Goal: Transaction & Acquisition: Register for event/course

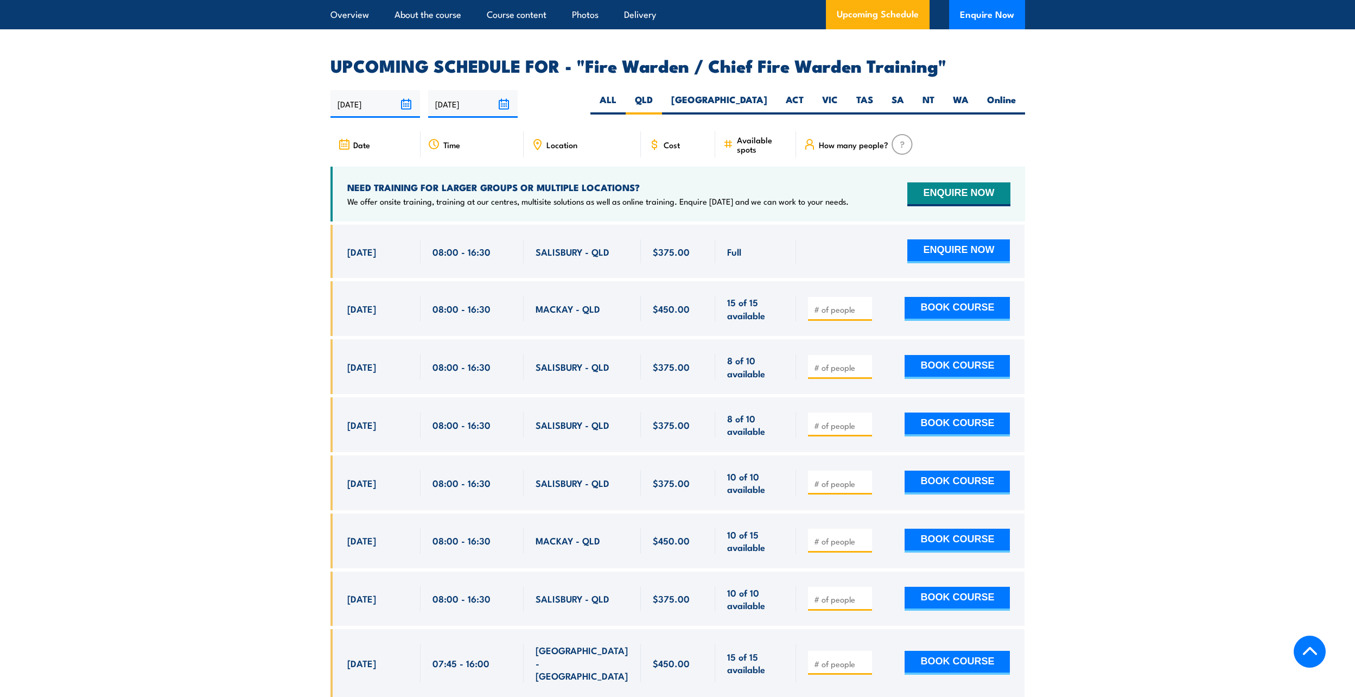
scroll to position [1760, 0]
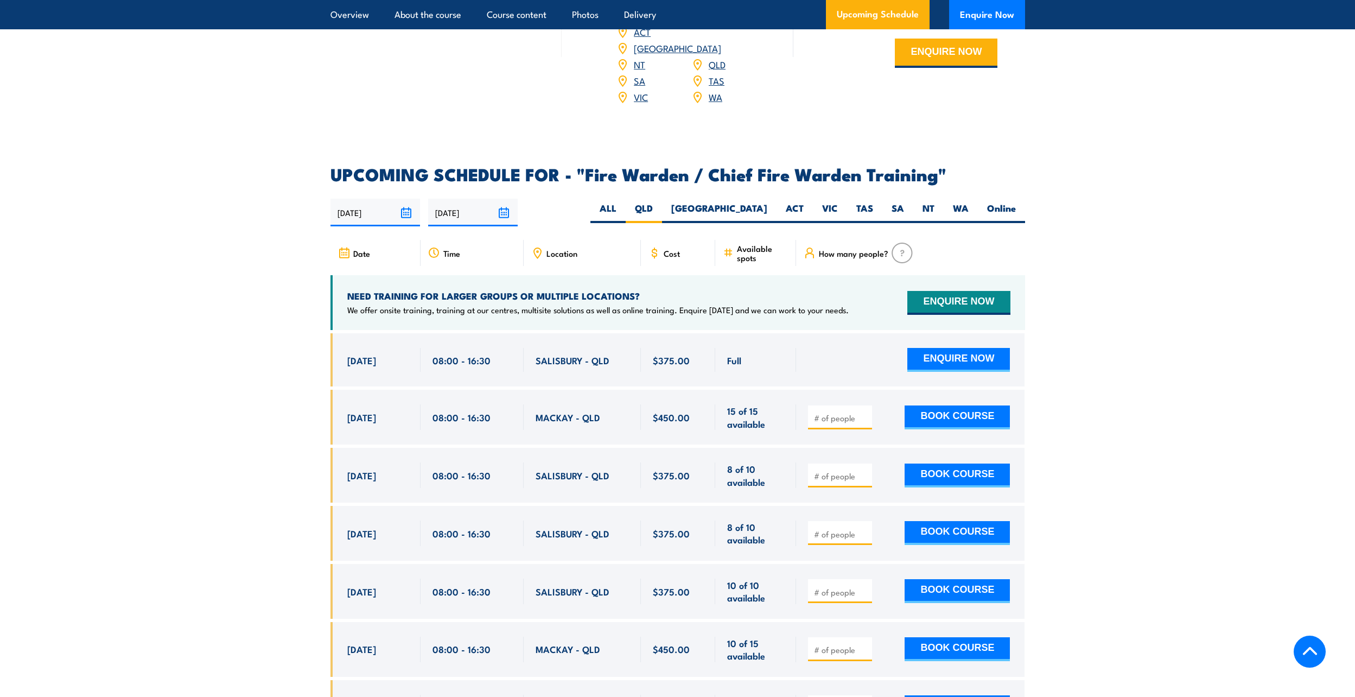
click at [852, 418] on input "number" at bounding box center [841, 417] width 54 height 11
type input "1"
click at [943, 409] on button "BOOK COURSE" at bounding box center [957, 417] width 105 height 24
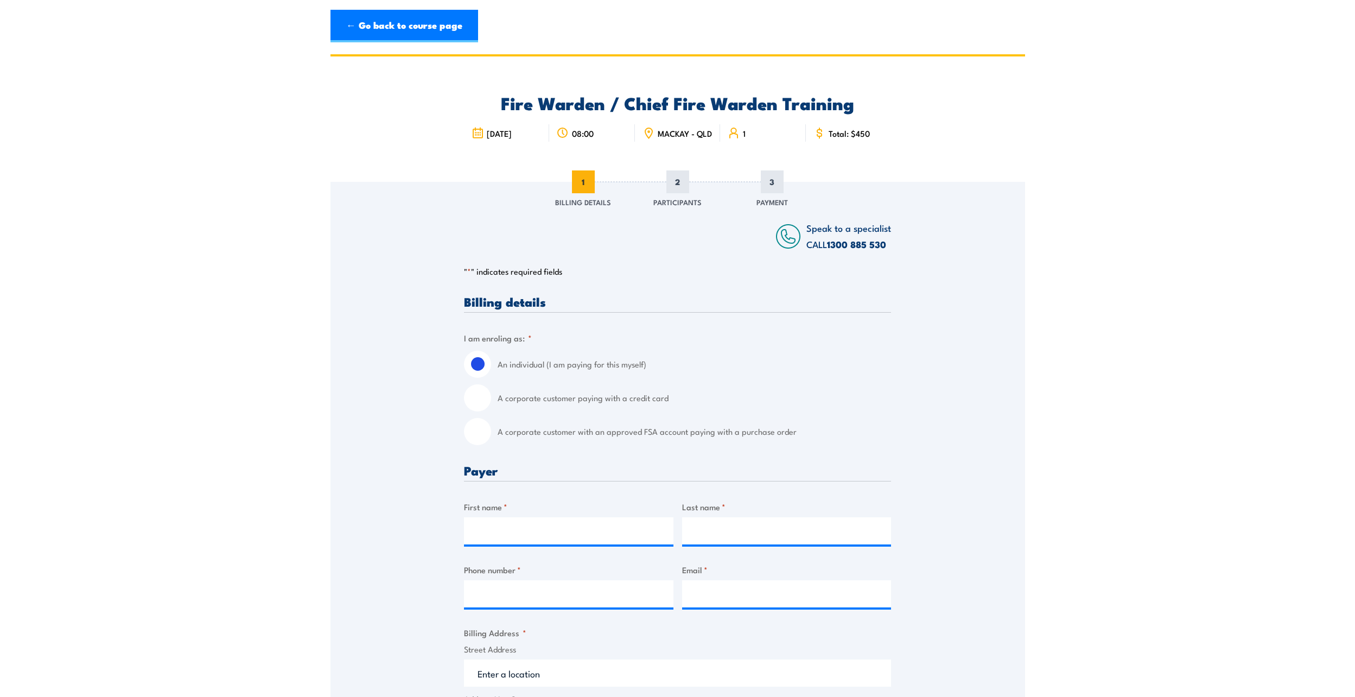
click at [486, 444] on input "A corporate customer with an approved FSA account paying with a purchase order" at bounding box center [477, 431] width 27 height 27
radio input "true"
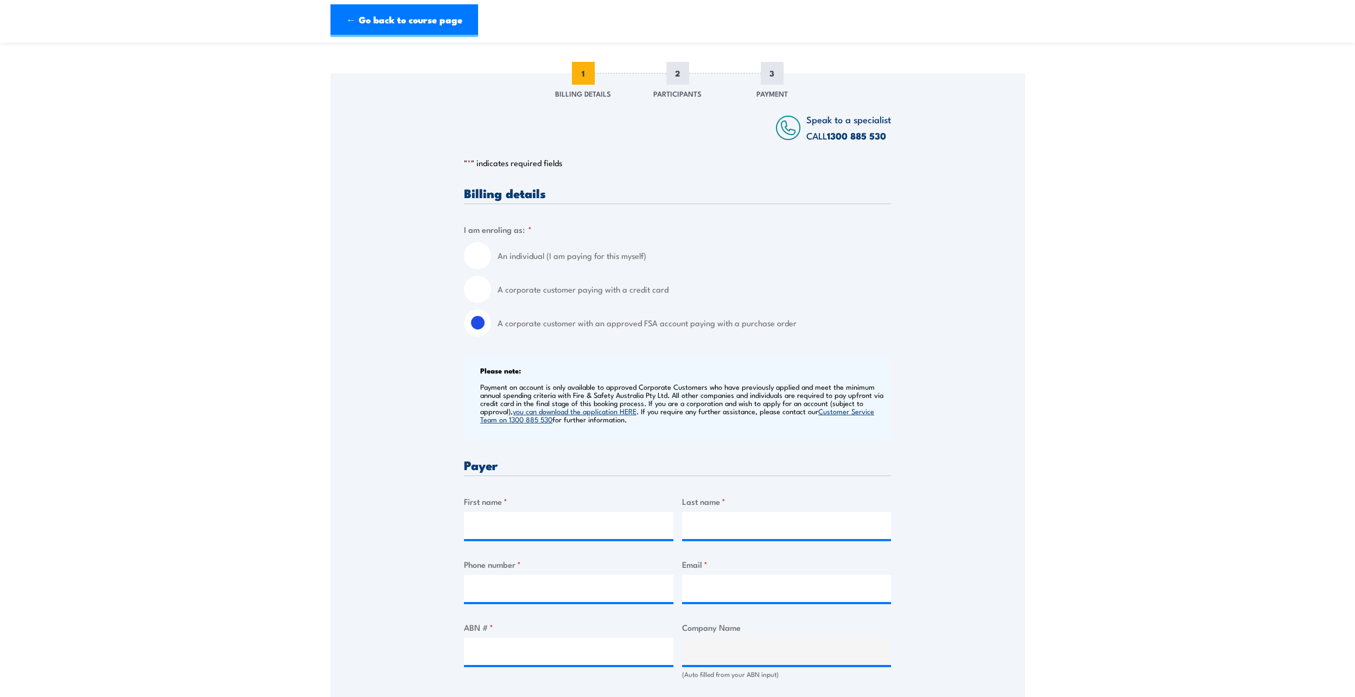
scroll to position [217, 0]
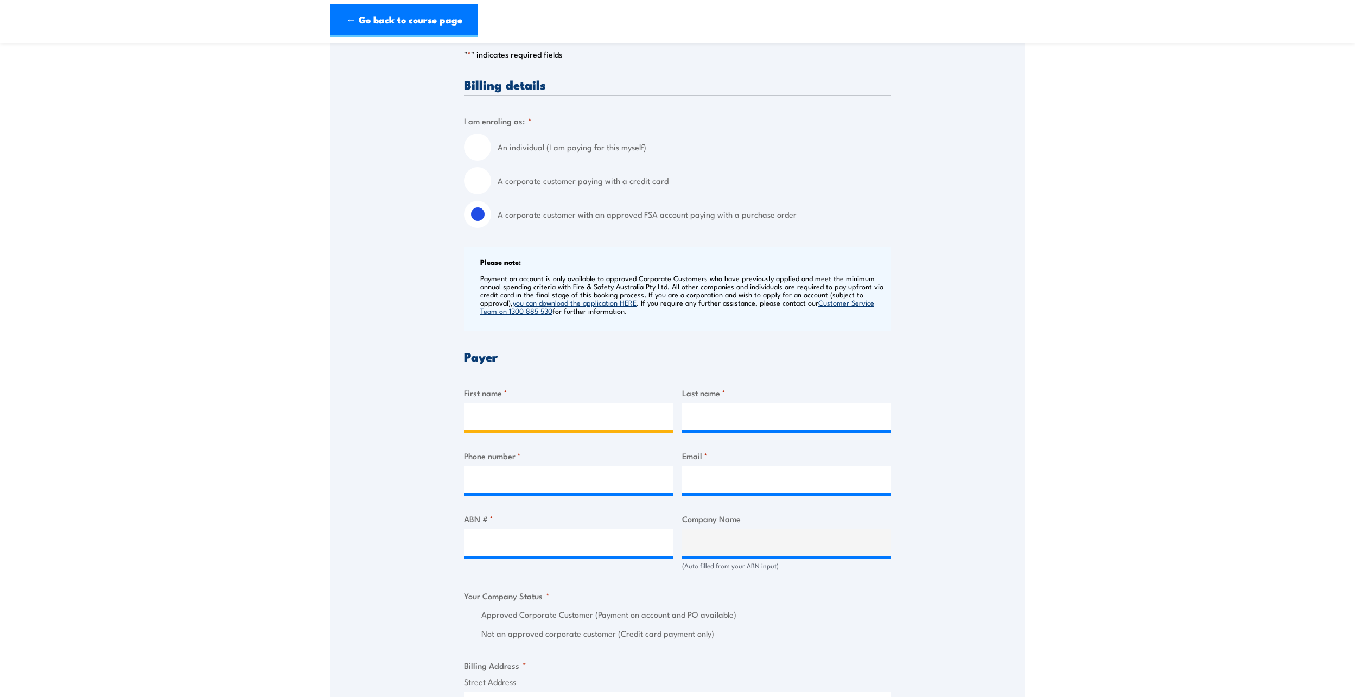
click at [507, 418] on input "First name *" at bounding box center [568, 416] width 209 height 27
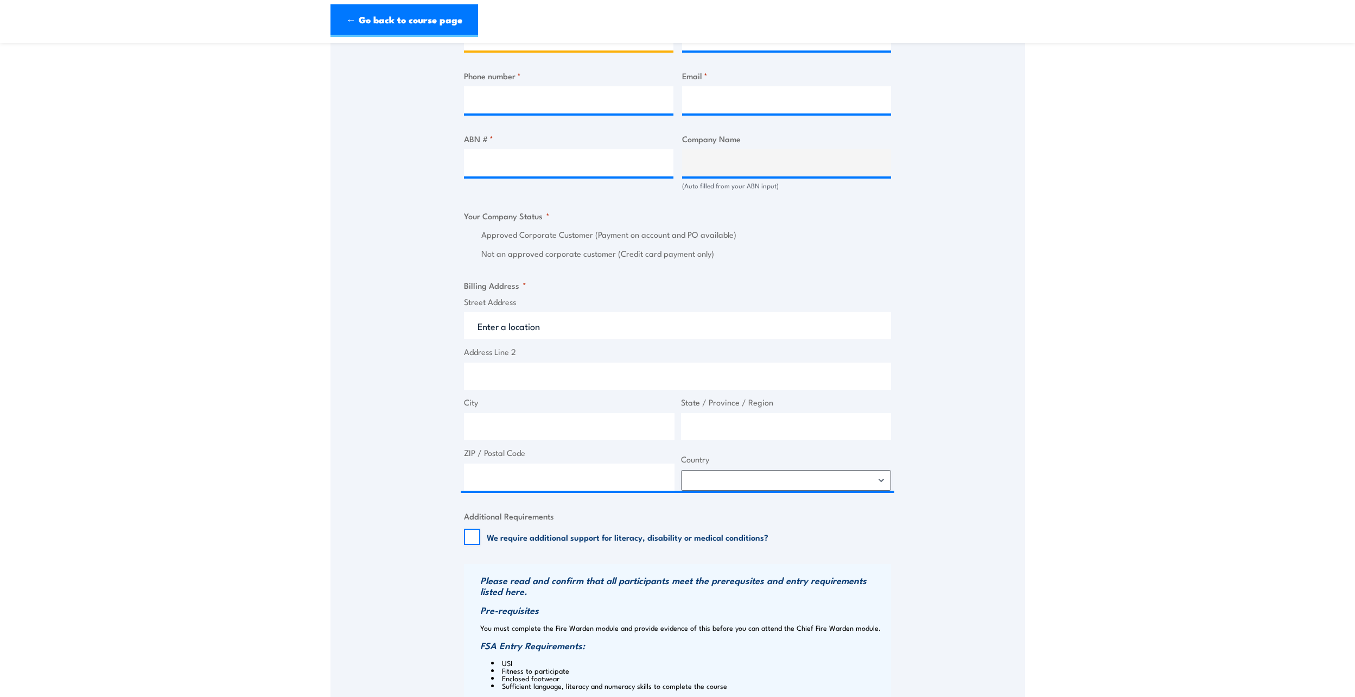
scroll to position [488, 0]
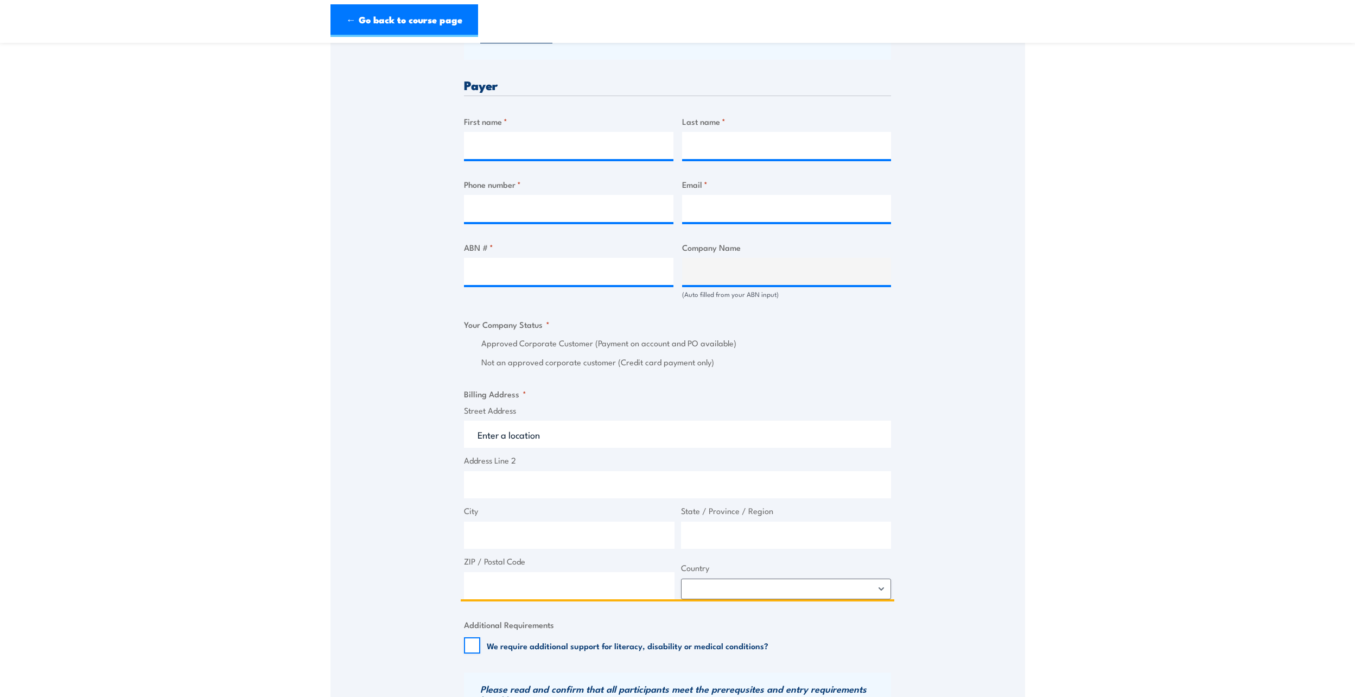
click at [559, 439] on input "Street Address" at bounding box center [677, 434] width 427 height 27
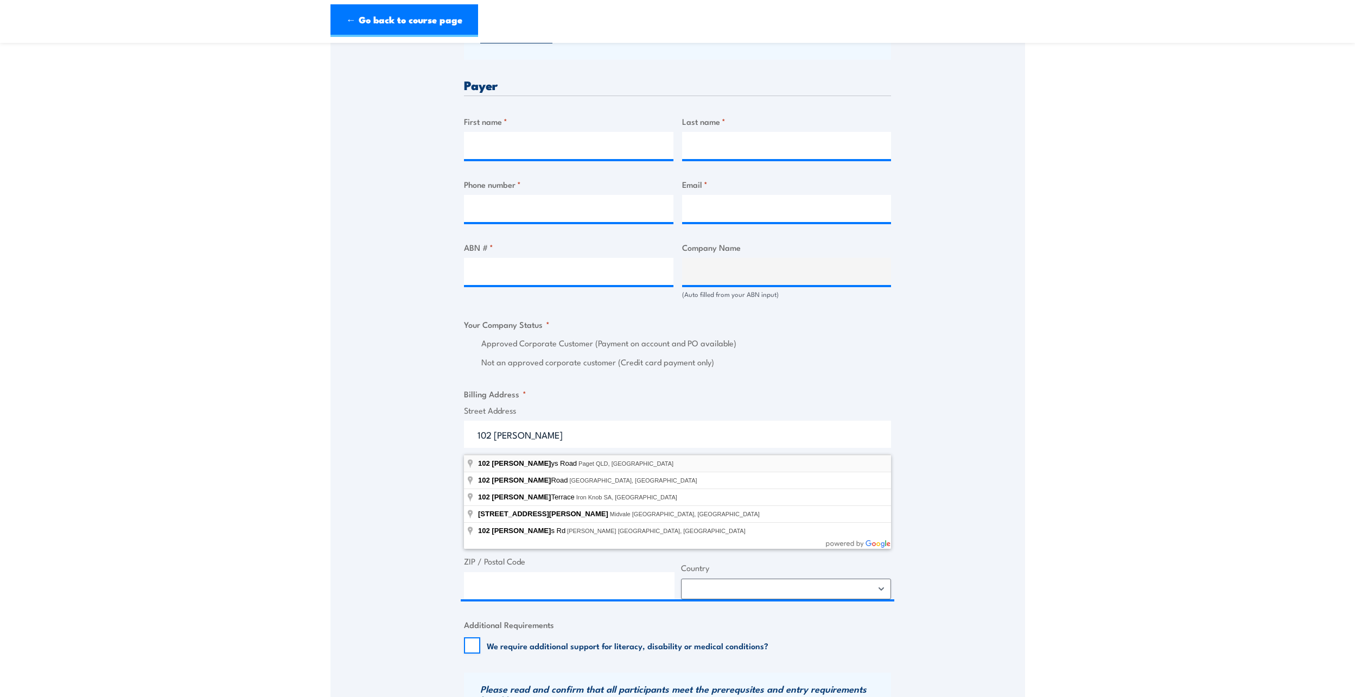
type input "102 Farrellys Road, Paget QLD, Australia"
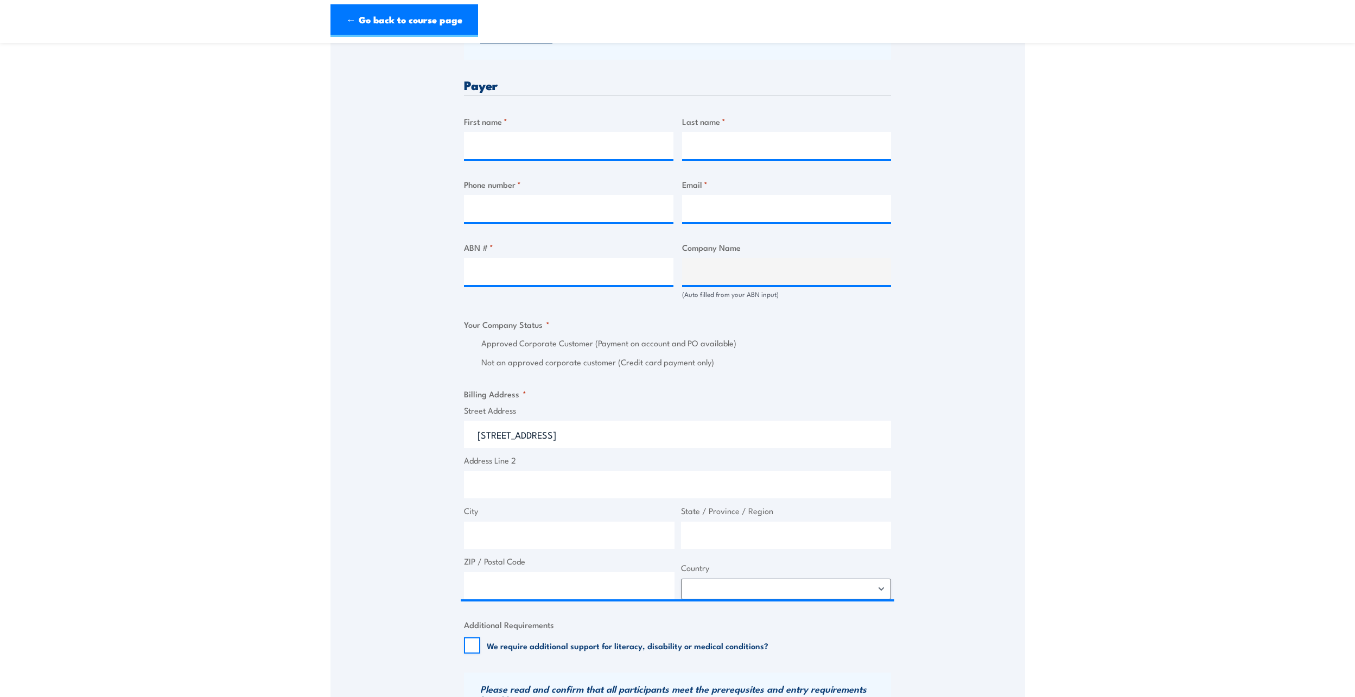
type input "102 Farrellys Rd"
type input "Paget"
type input "Queensland"
type input "4740"
select select "Australia"
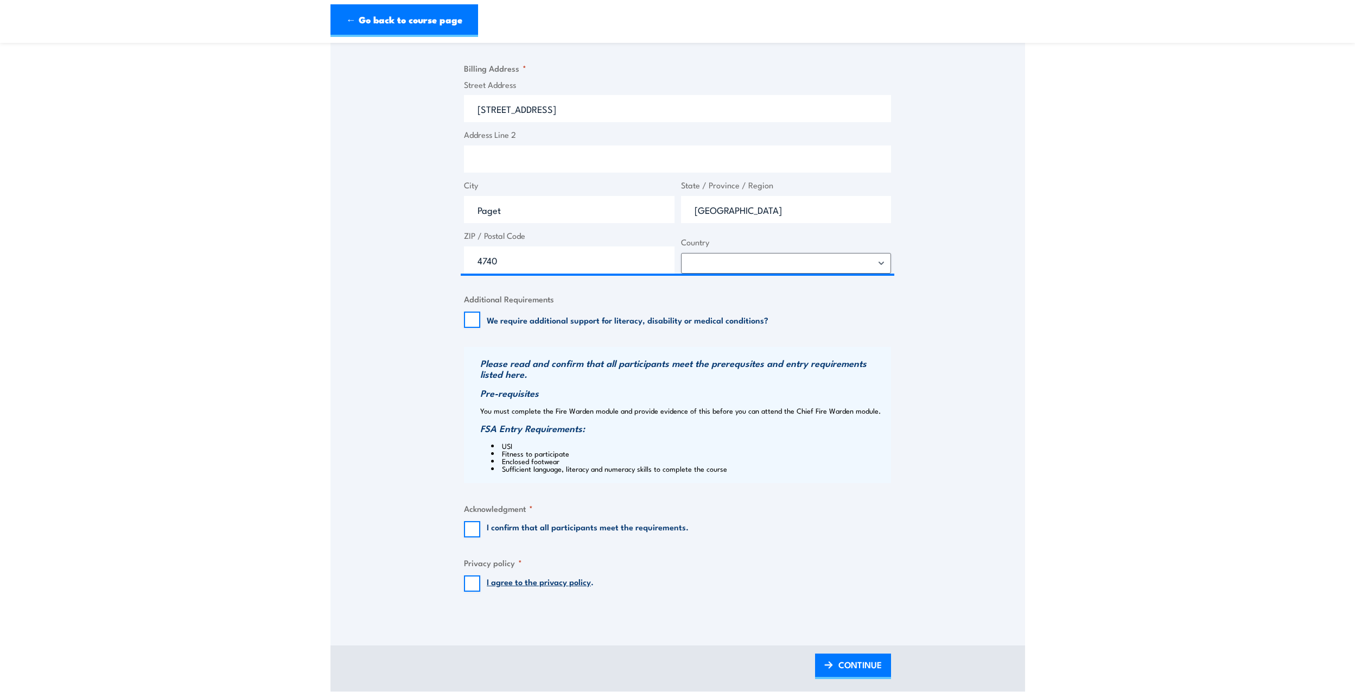
scroll to position [868, 0]
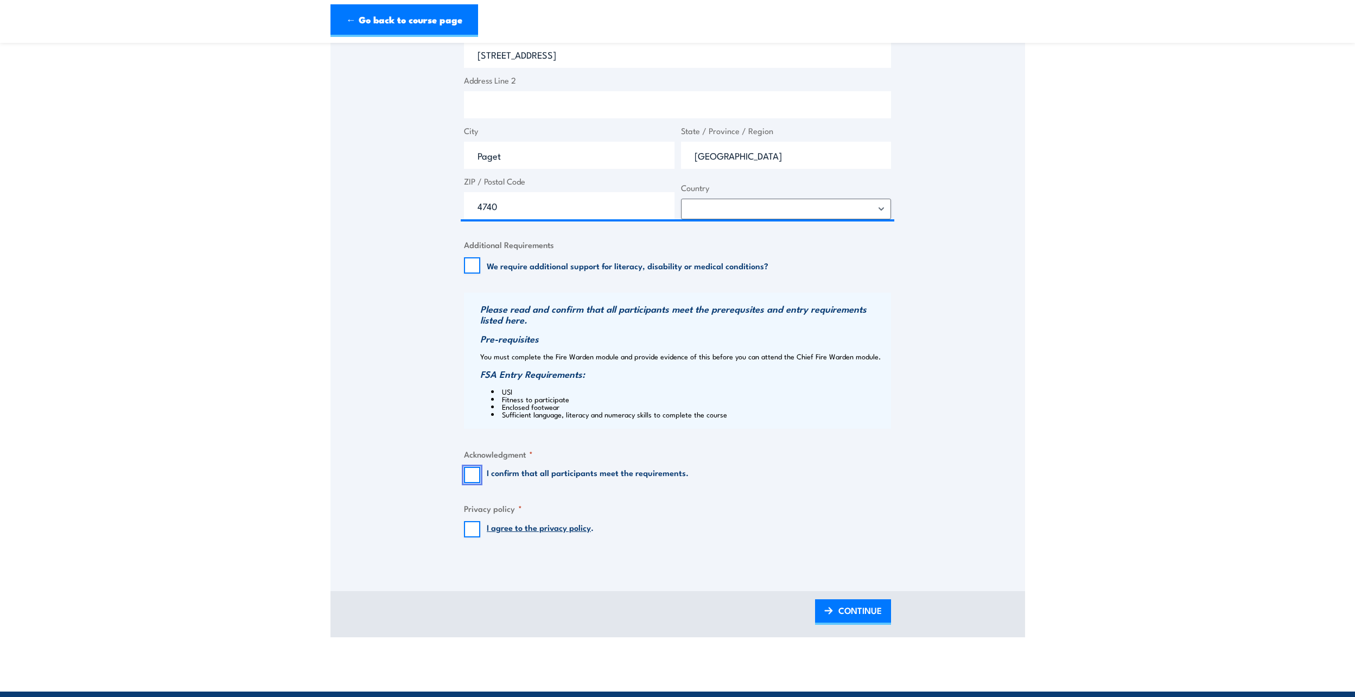
click at [469, 481] on input "I confirm that all participants meet the requirements." at bounding box center [472, 475] width 16 height 16
checkbox input "true"
click at [468, 527] on input "I agree to the privacy policy ." at bounding box center [472, 529] width 16 height 16
checkbox input "true"
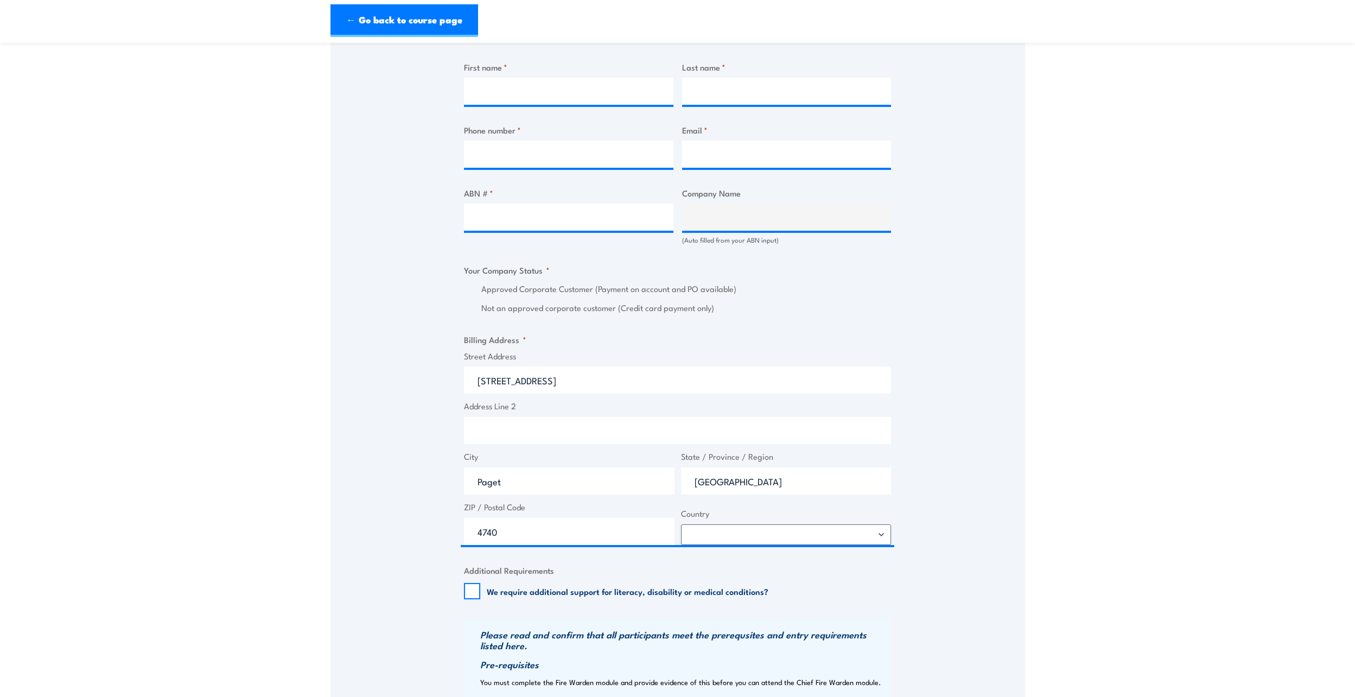
scroll to position [271, 0]
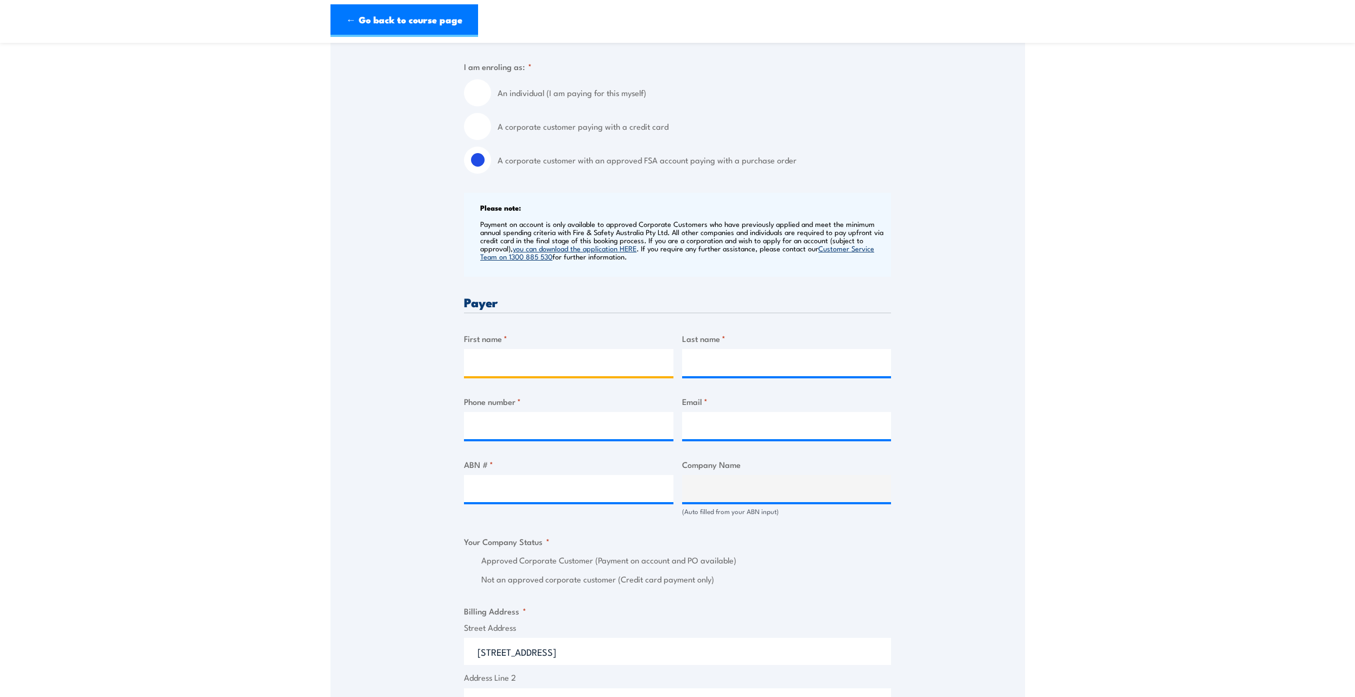
click at [549, 367] on input "First name *" at bounding box center [568, 362] width 209 height 27
type input "Allyson"
type input "Stone"
click at [536, 418] on input "Phone number *" at bounding box center [568, 425] width 209 height 27
paste input "0448 830 408"
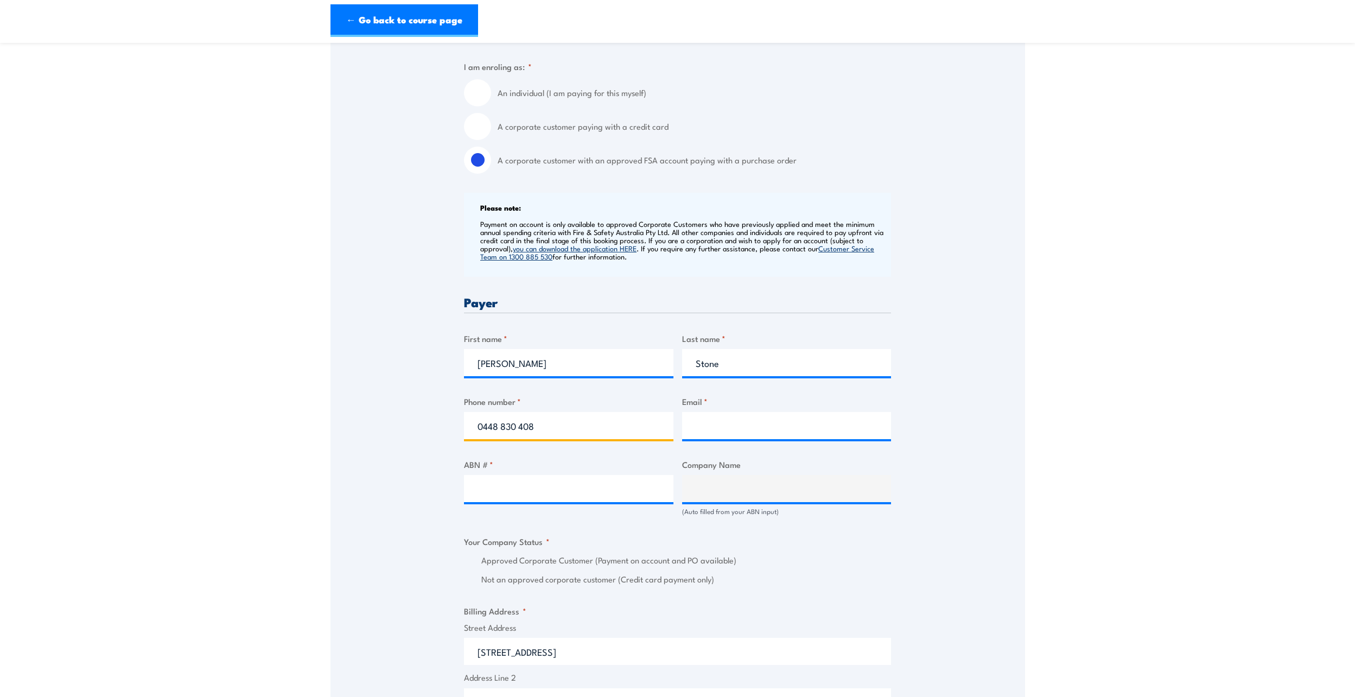
type input "0448 830 408"
click at [719, 428] on input "Email *" at bounding box center [786, 425] width 209 height 27
click at [742, 424] on input "Email *" at bounding box center [786, 425] width 209 height 27
paste input "allyson.stone@bhp.com"
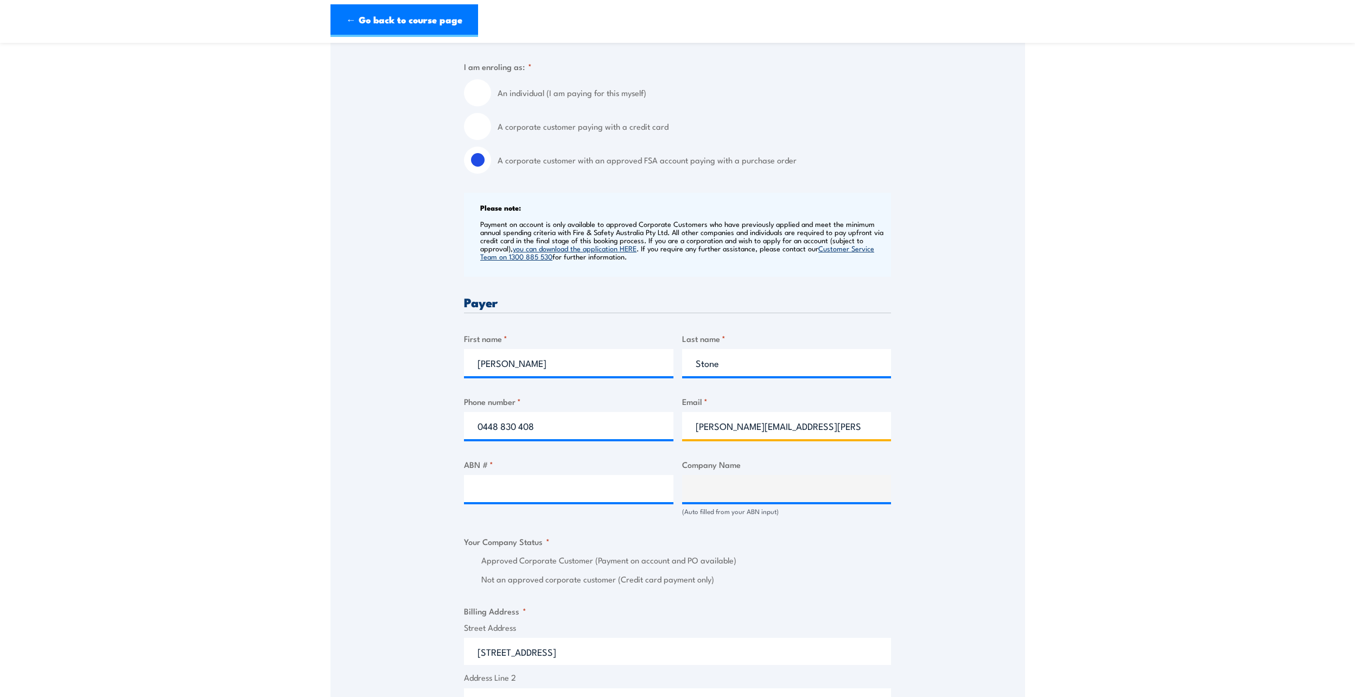
type input "allyson.stone@bhp.com"
click at [613, 486] on input "ABN # *" at bounding box center [568, 488] width 209 height 27
click at [567, 490] on input "ABN # *" at bounding box center [568, 488] width 209 height 27
click at [595, 480] on div "ABN # *" at bounding box center [568, 487] width 209 height 58
click at [593, 496] on input "ABN # *" at bounding box center [568, 488] width 209 height 27
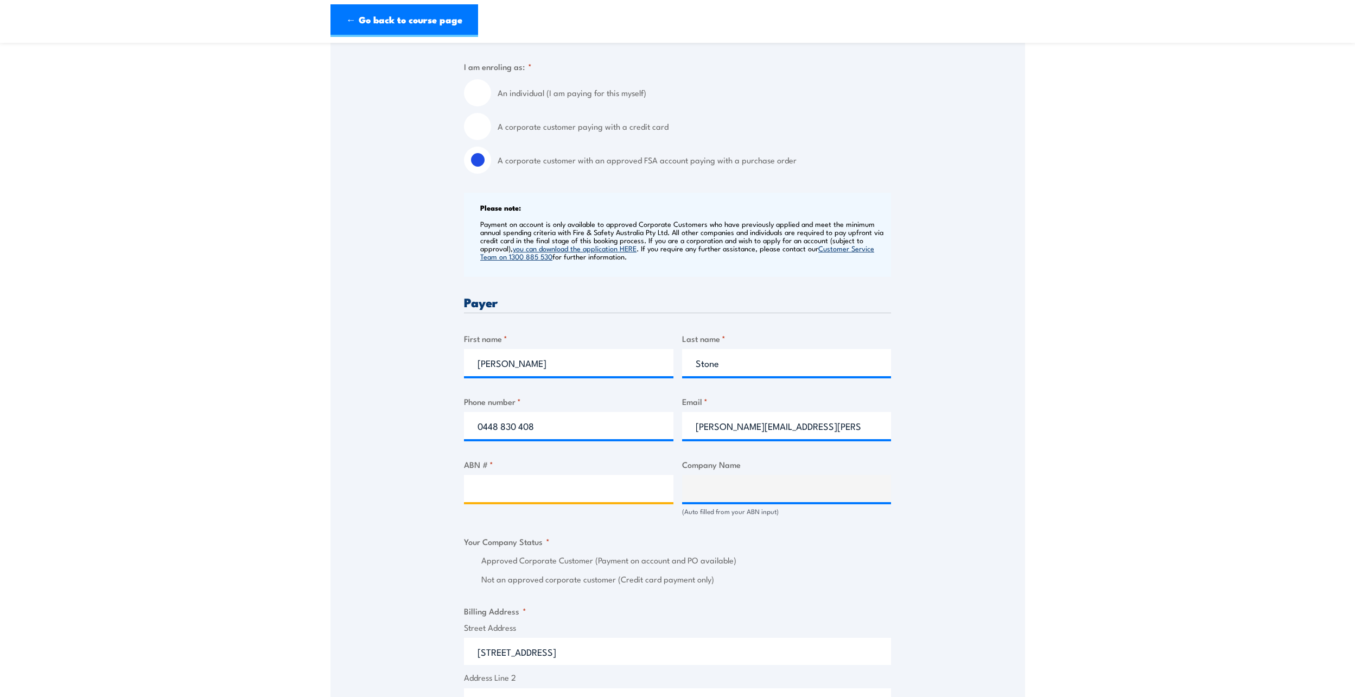
paste input "85 623 848 895"
type input "85 623 848 895"
click at [938, 567] on div "Speak to a specialist CALL 1300 885 530 CALL 1300 885 530 " * " indicates requi…" at bounding box center [678, 536] width 695 height 1252
type input "OS ACPM PTY LTD"
radio input "true"
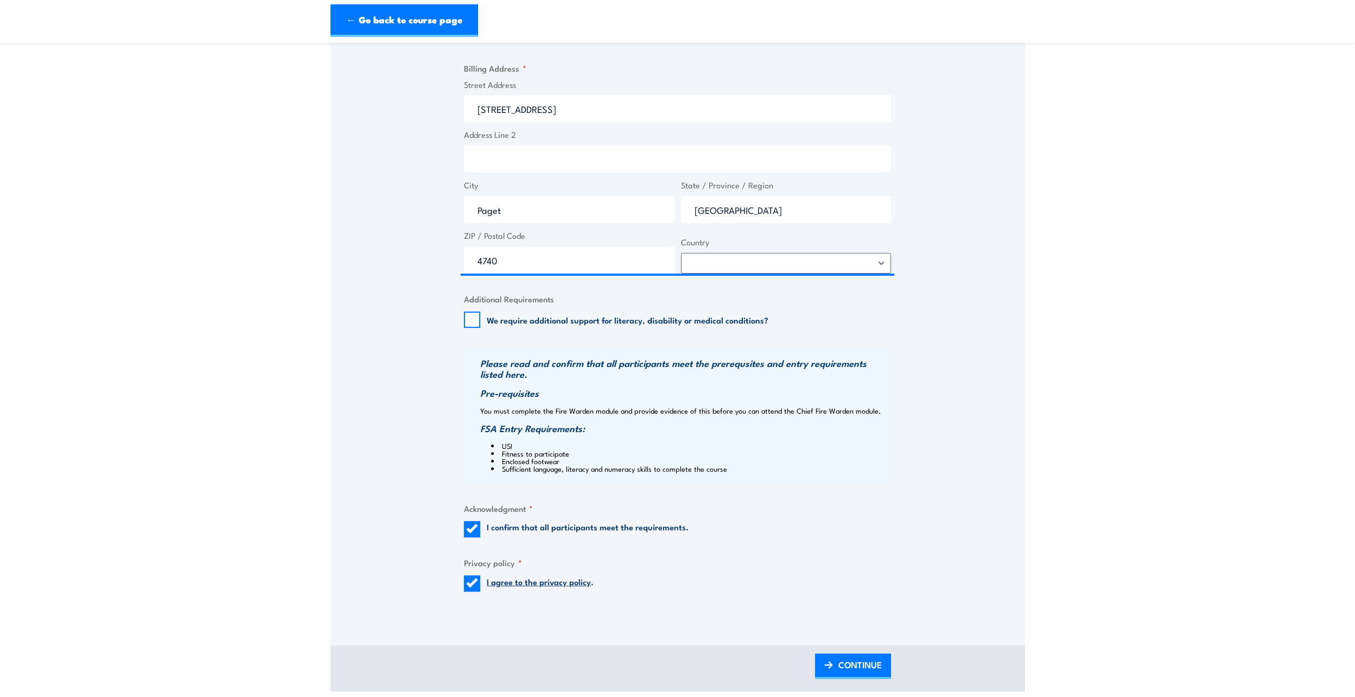
scroll to position [868, 0]
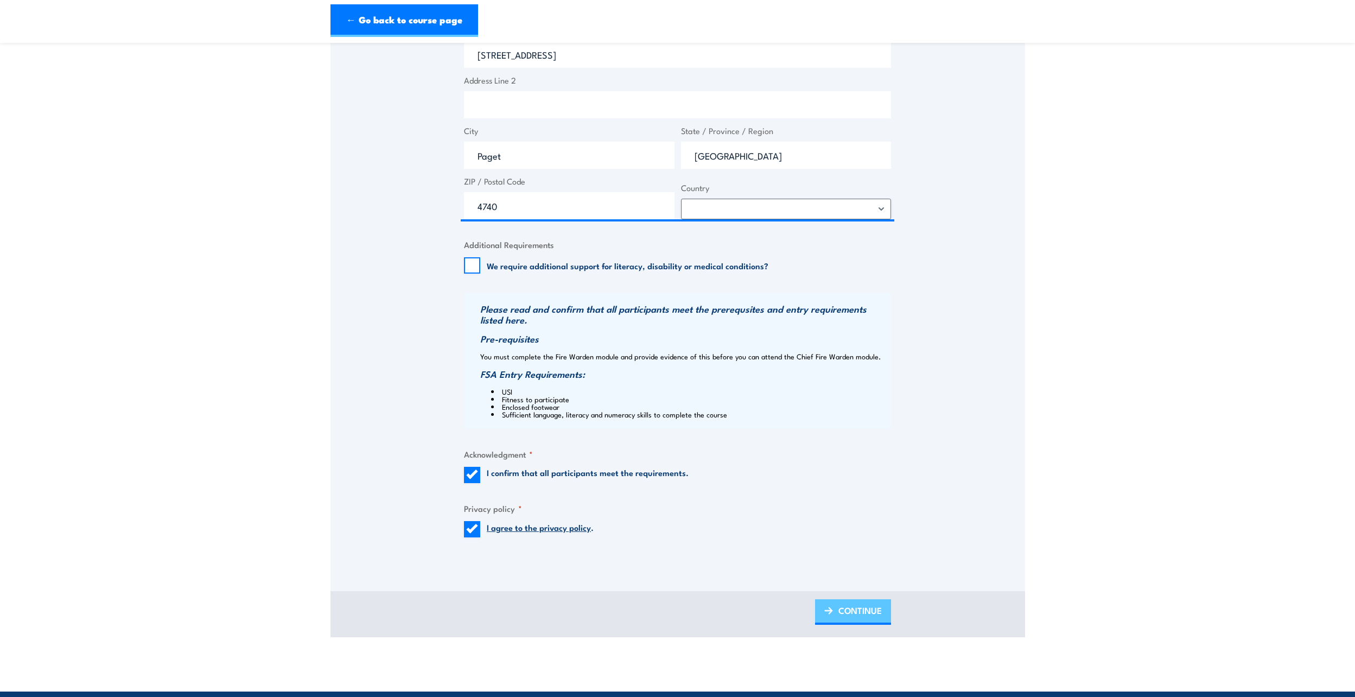
click at [843, 625] on span "CONTINUE" at bounding box center [860, 610] width 43 height 29
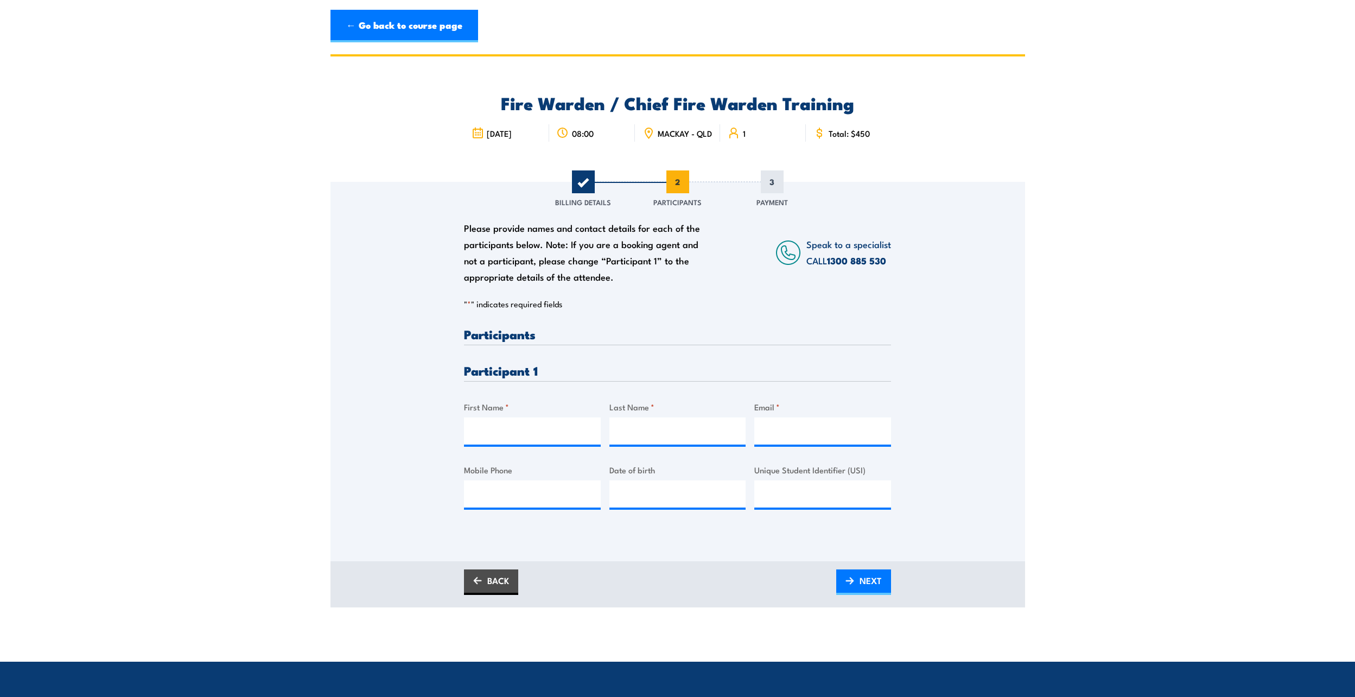
scroll to position [0, 0]
click at [537, 438] on input "First Name *" at bounding box center [532, 430] width 137 height 27
type input "Allyson"
type input "Stone"
click at [854, 437] on input "Email *" at bounding box center [822, 430] width 137 height 27
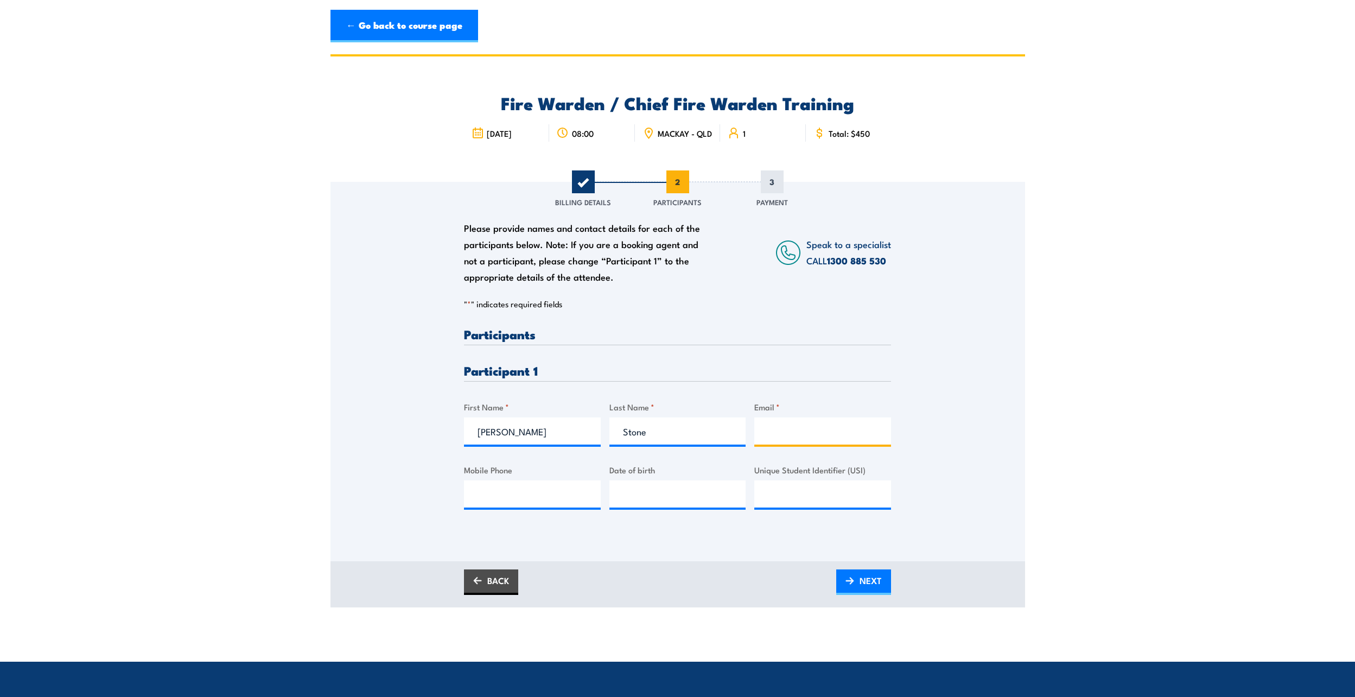
paste input "allyson.stone@bhp.com"
type input "allyson.stone@bhp.com"
click at [555, 493] on input "Mobile Phone" at bounding box center [532, 493] width 137 height 27
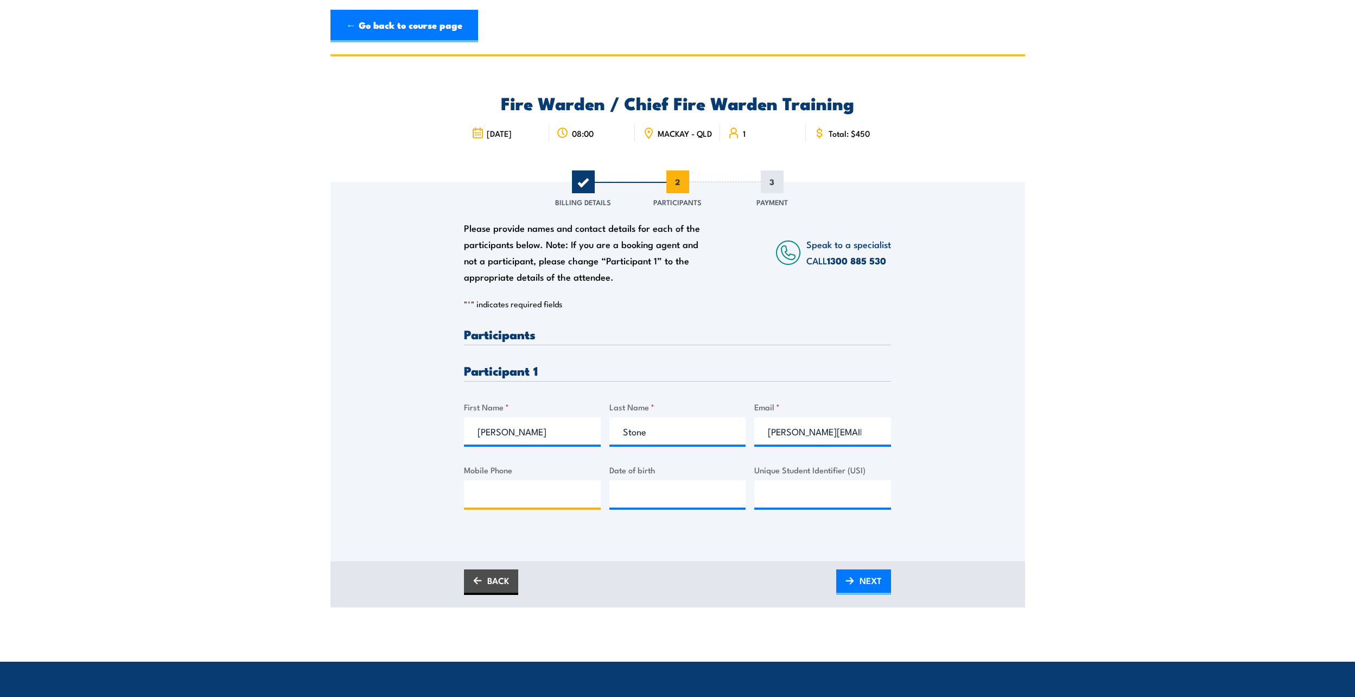
paste input "0448 830 408"
type input "0448 830 408"
type input "__/__/____"
click at [682, 494] on input "__/__/____" at bounding box center [678, 493] width 137 height 27
type input "__/__/____"
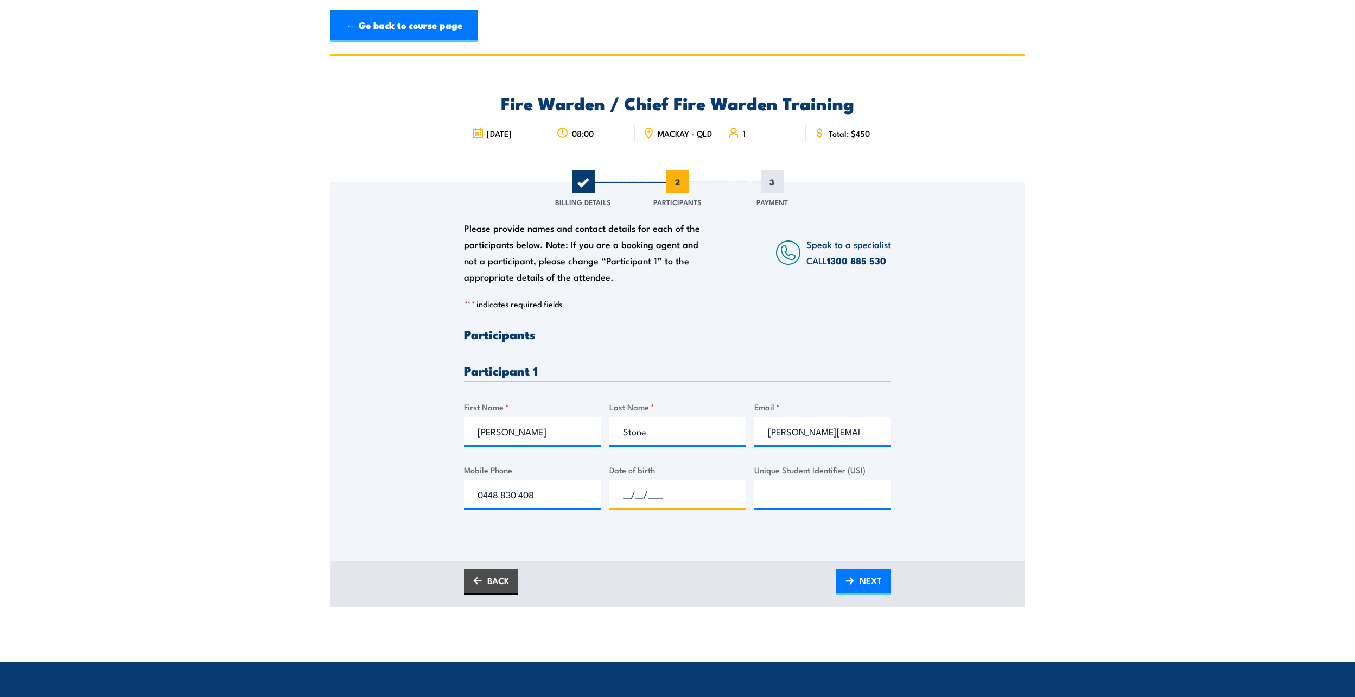
click at [634, 503] on input "__/__/____" at bounding box center [678, 493] width 137 height 27
type input "26/07/____"
type input "__/__/____"
click at [707, 503] on input "__/__/____" at bounding box center [678, 493] width 137 height 27
type input "26/07/1984"
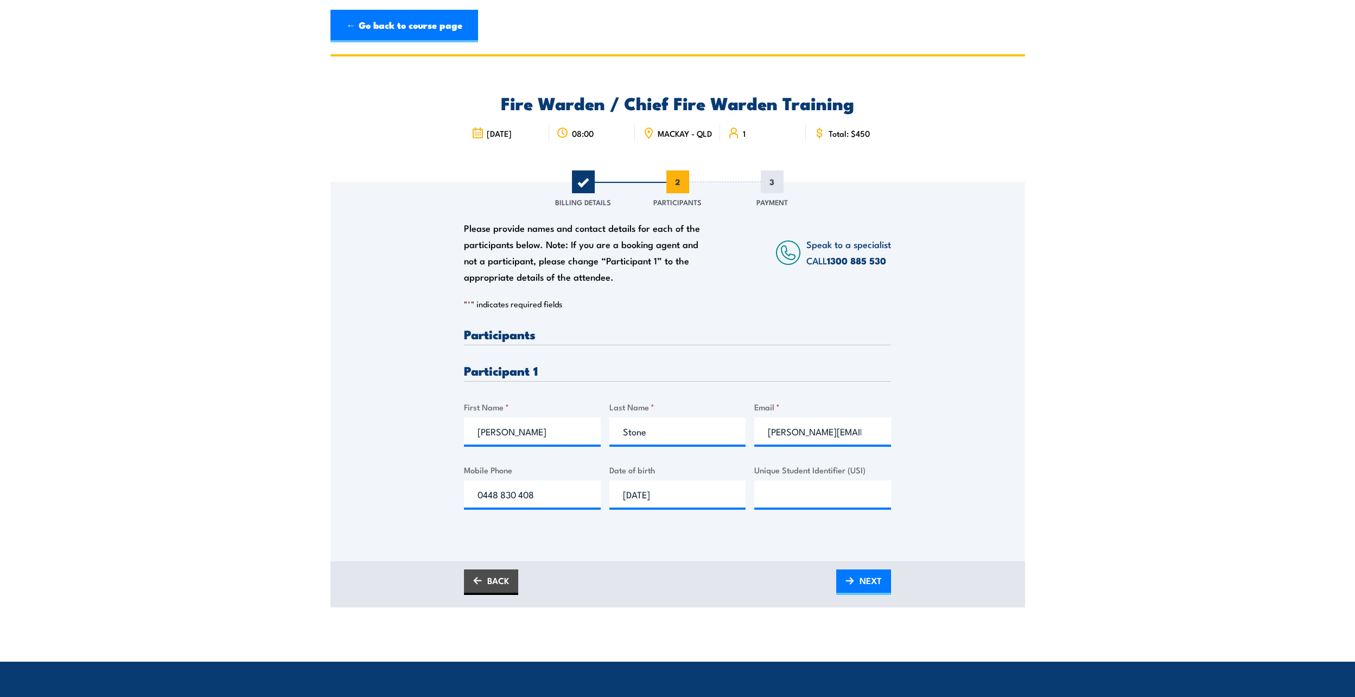
click at [985, 392] on div "Please provide names and contact details for each of the participants below. No…" at bounding box center [678, 356] width 695 height 349
click at [830, 507] on input "Unique Student Identifier (USI)" at bounding box center [822, 493] width 137 height 27
click at [1028, 497] on section "Fire Warden / Chief Fire Warden Training 08:00 1 "" at bounding box center [677, 330] width 1355 height 553
click at [864, 584] on span "NEXT" at bounding box center [871, 580] width 22 height 29
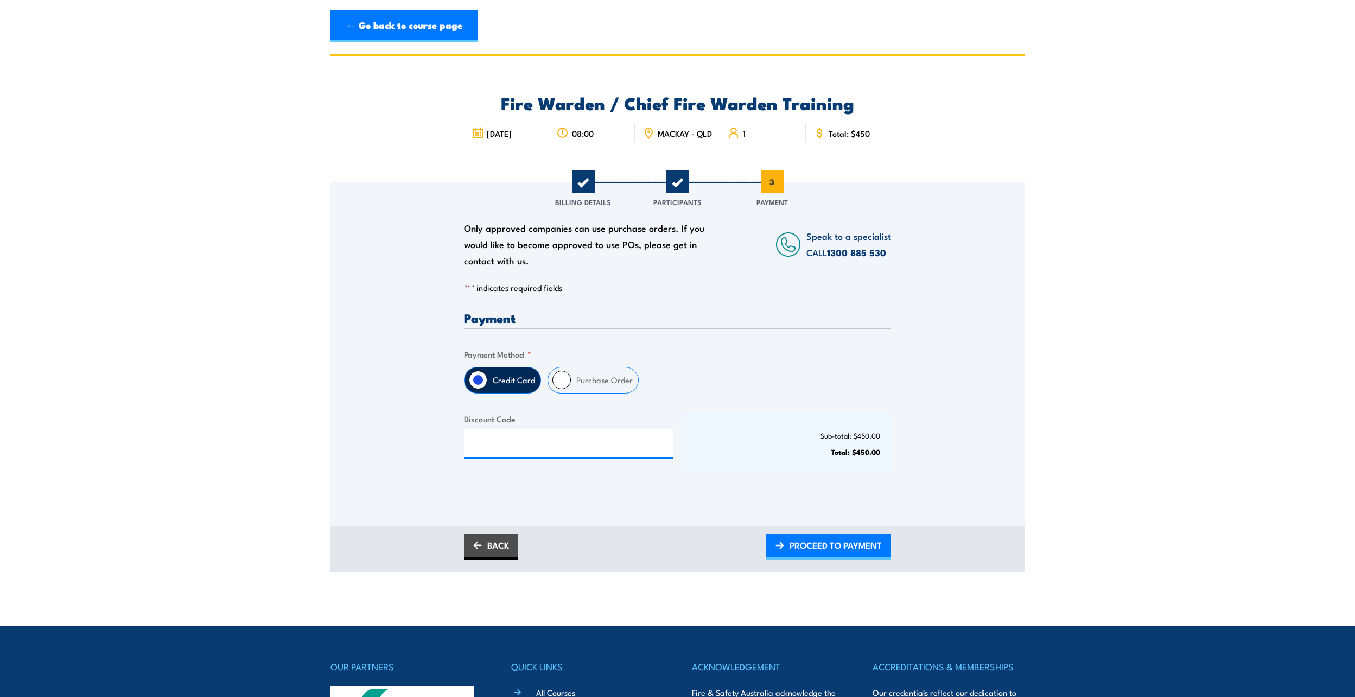
click at [586, 381] on label "Purchase Order" at bounding box center [604, 380] width 67 height 26
click at [571, 381] on input "Purchase Order" at bounding box center [562, 380] width 18 height 18
radio input "true"
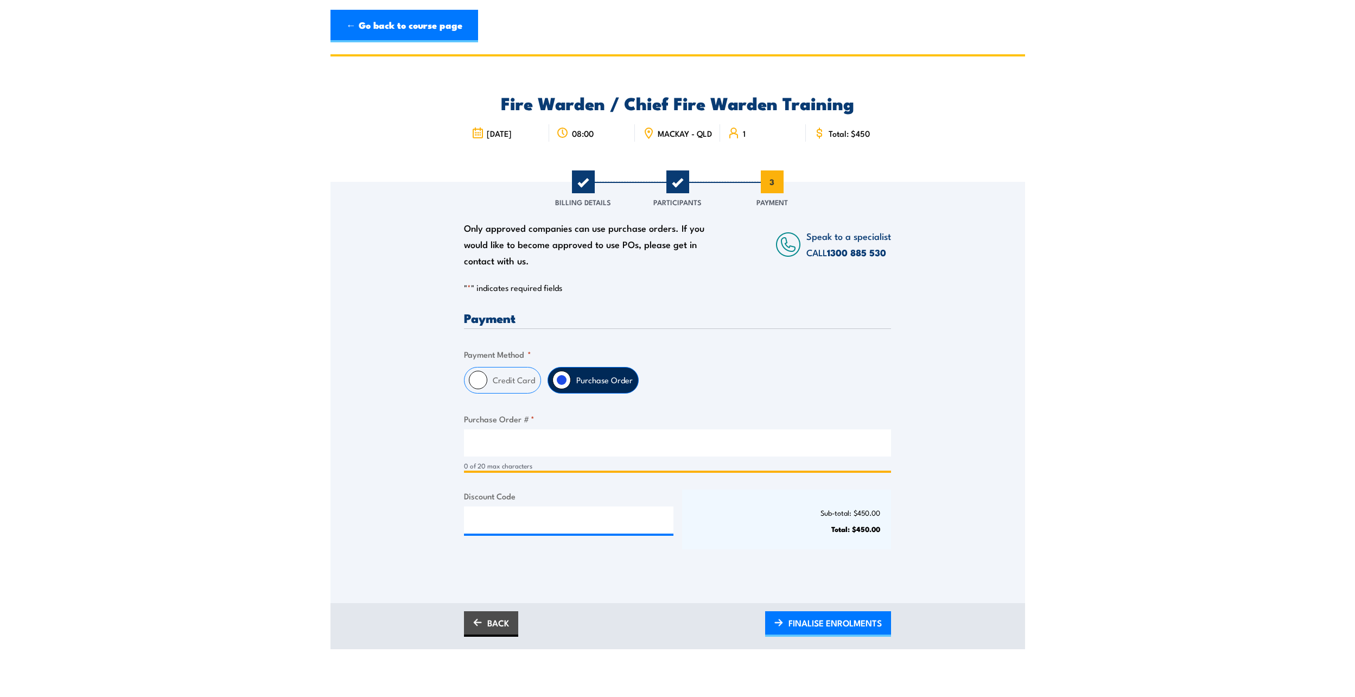
click at [553, 454] on input "Purchase Order # *" at bounding box center [677, 442] width 427 height 27
paste input "4518553380"
type input "4518553380"
click at [1059, 465] on section "Fire Warden / Chief Fire Warden Training 08:00 1 "" at bounding box center [677, 351] width 1355 height 595
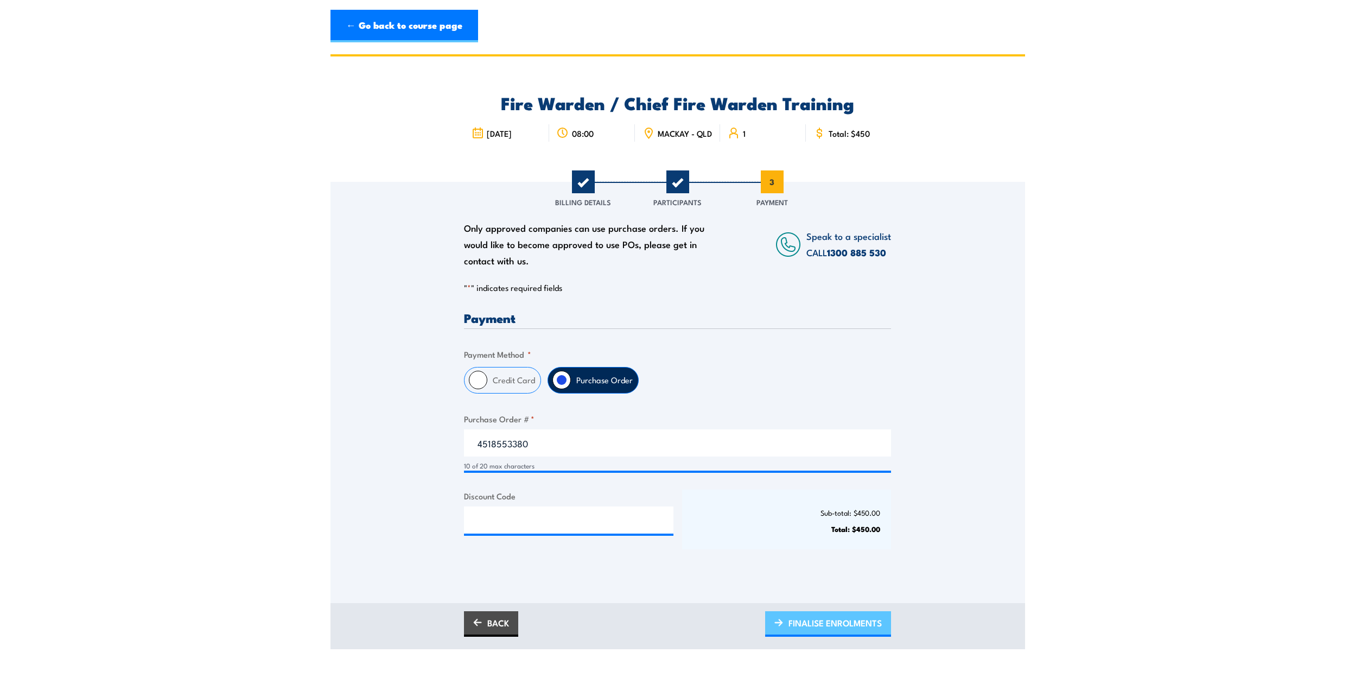
click at [818, 630] on span "FINALISE ENROLMENTS" at bounding box center [835, 622] width 93 height 29
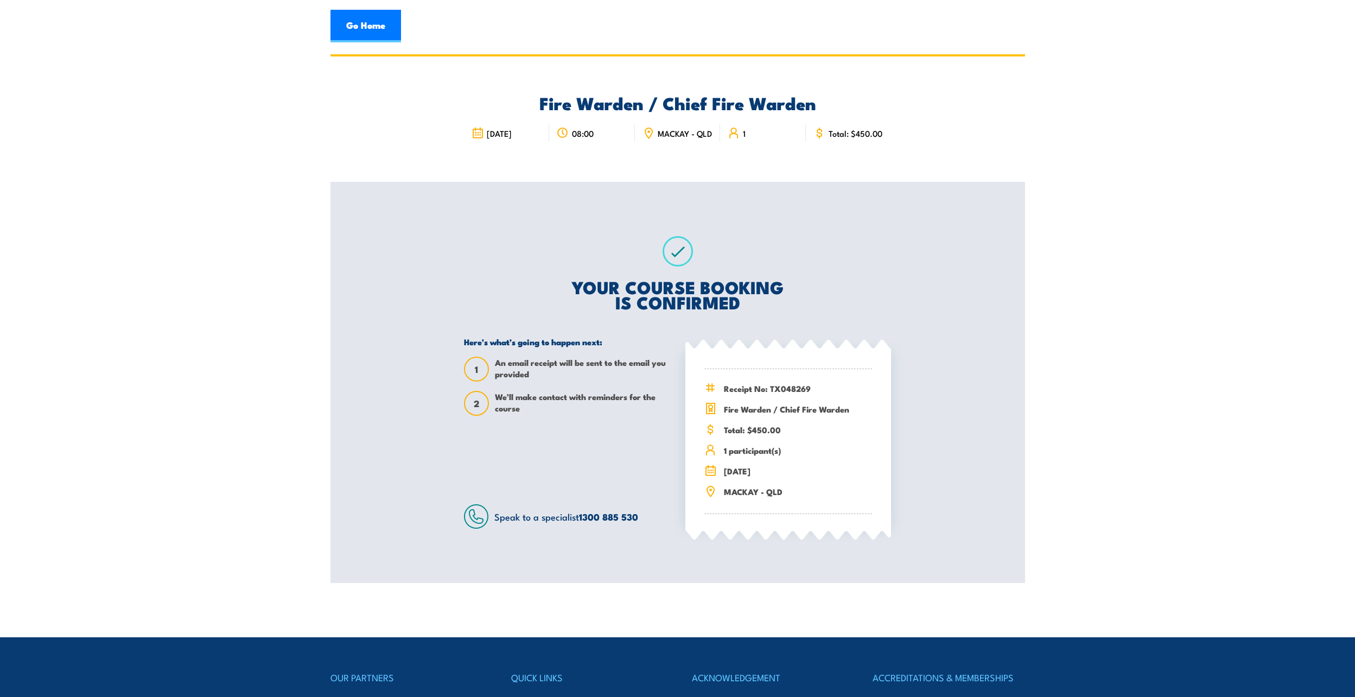
click at [131, 536] on section "Fire Warden / Chief Fire Warden [DATE] 1 1" at bounding box center [677, 318] width 1355 height 529
drag, startPoint x: 272, startPoint y: 377, endPoint x: 261, endPoint y: 398, distance: 24.3
click at [272, 377] on section "Fire Warden / Chief Fire Warden 8 October 2025 1 1" at bounding box center [677, 318] width 1355 height 529
